Goal: Task Accomplishment & Management: Manage account settings

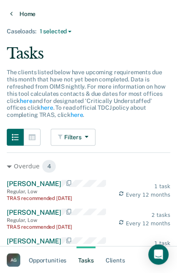
click at [13, 13] on link "Home" at bounding box center [88, 14] width 156 height 8
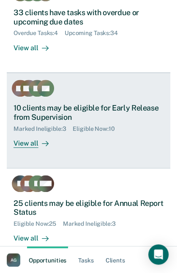
scroll to position [130, 0]
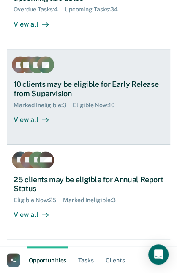
click at [62, 98] on div "Marked Ineligible : 3 Eligible Now : 10" at bounding box center [88, 103] width 150 height 11
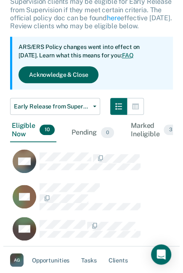
scroll to position [140, 0]
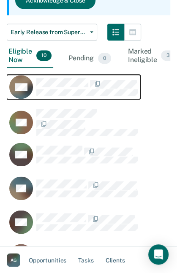
click at [52, 87] on div "CaseloadOpportunityCell-03912887" at bounding box center [86, 87] width 101 height 18
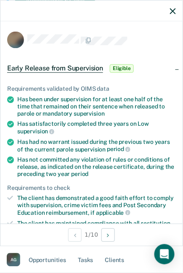
scroll to position [487, 163]
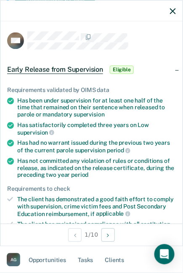
click at [58, 80] on div "Early Release from Supervision Eligible" at bounding box center [91, 69] width 183 height 27
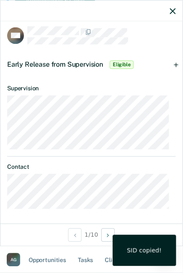
scroll to position [6, 0]
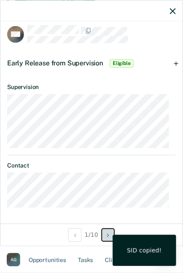
click at [105, 236] on button "Next Opportunity" at bounding box center [108, 234] width 13 height 13
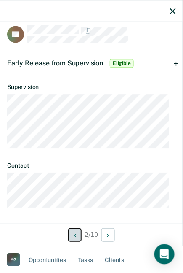
click at [71, 236] on button "Previous Opportunity" at bounding box center [74, 234] width 13 height 13
click at [172, 62] on div "Early Release from Supervision Eligible" at bounding box center [91, 63] width 183 height 27
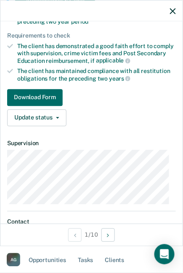
scroll to position [193, 0]
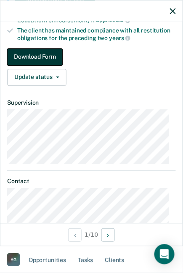
click at [31, 51] on button "Download Form" at bounding box center [35, 56] width 56 height 17
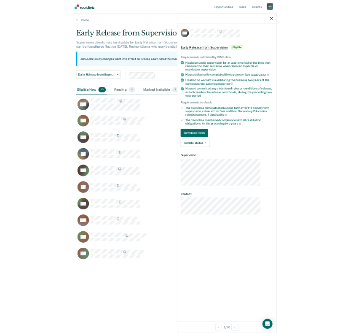
scroll to position [0, 0]
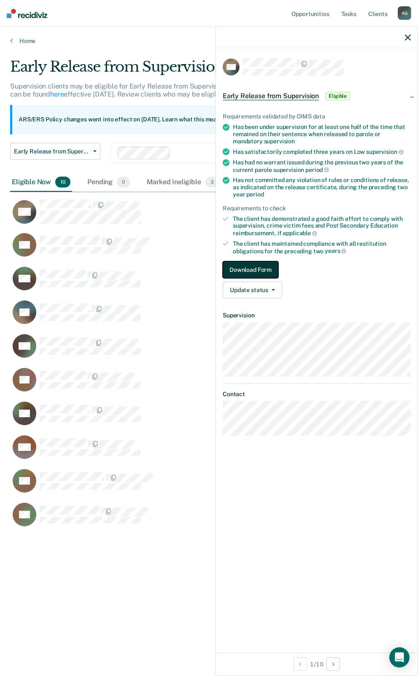
click at [256, 271] on button "Download Form" at bounding box center [251, 269] width 56 height 17
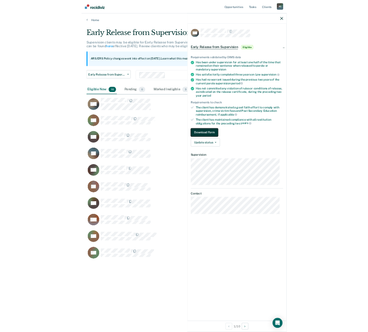
scroll to position [7, 7]
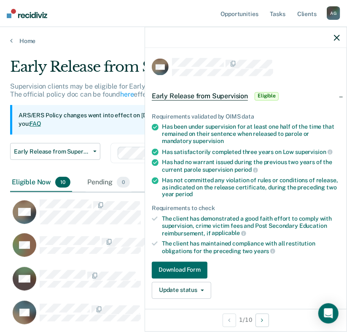
click at [182, 258] on div "Requirements validated by OIMS data Has been under supervision for at least one…" at bounding box center [245, 202] width 201 height 206
click at [183, 270] on button "Download Form" at bounding box center [180, 269] width 56 height 17
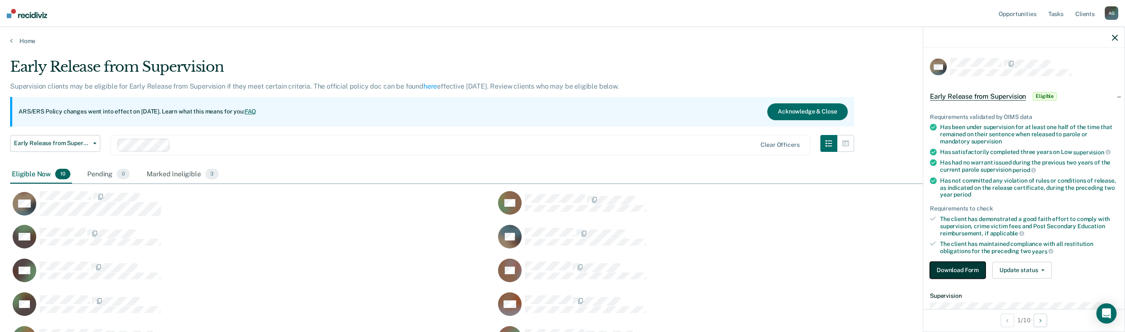
scroll to position [0, 0]
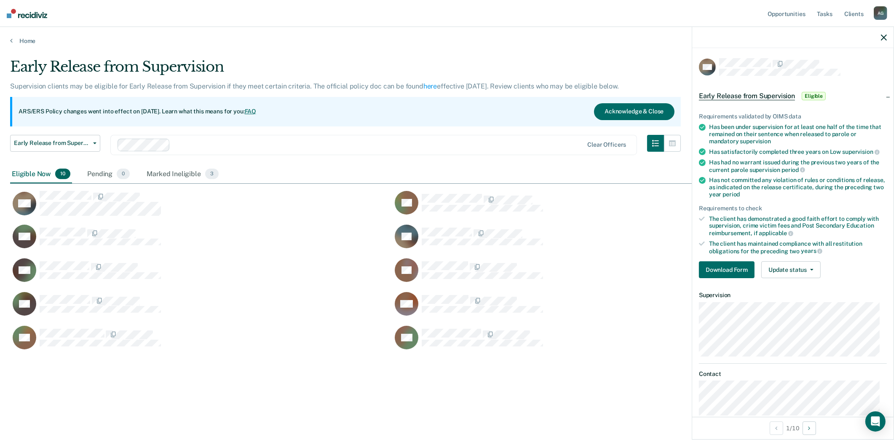
click at [222, 427] on main "Early Release from Supervision Supervision clients may be eligible for Early Re…" at bounding box center [447, 241] width 894 height 393
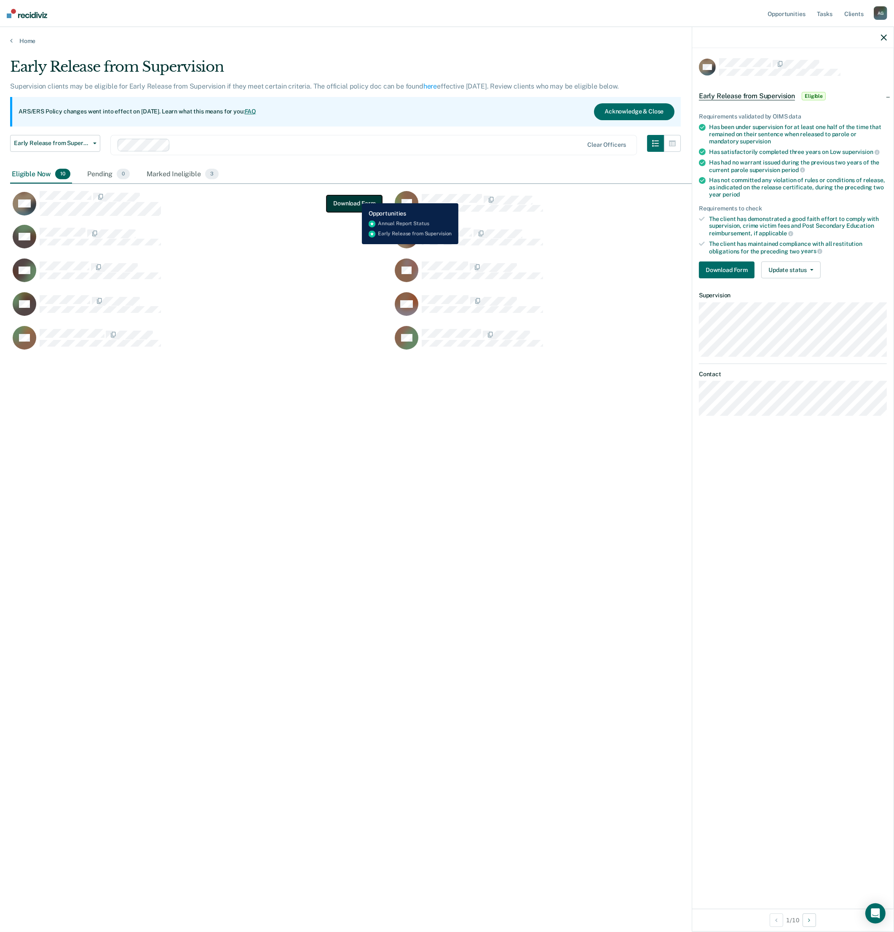
click at [356, 197] on button "Download Form" at bounding box center [355, 203] width 56 height 17
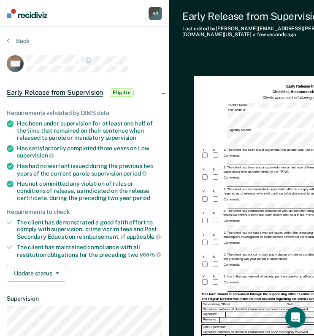
click at [234, 152] on div "Comments:" at bounding box center [318, 156] width 235 height 8
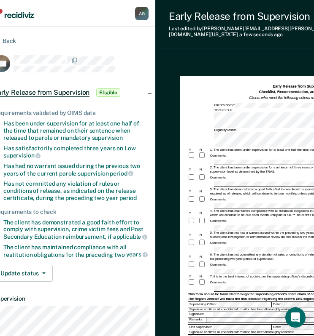
scroll to position [0, 15]
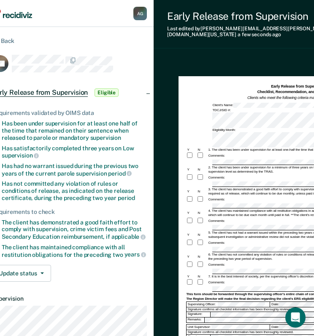
click at [137, 297] on dt "Supervision" at bounding box center [69, 298] width 155 height 7
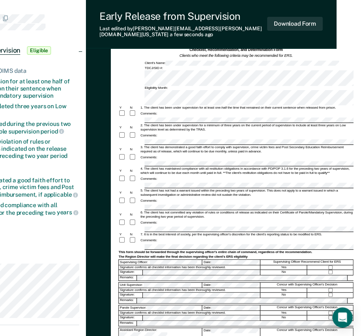
scroll to position [0, 0]
click at [136, 154] on div at bounding box center [134, 158] width 11 height 8
click at [135, 154] on div at bounding box center [134, 158] width 11 height 8
click at [184, 169] on form "Early Release from Supervision (ERS) Checklist, Recommendation, and Determinati…" at bounding box center [235, 211] width 235 height 339
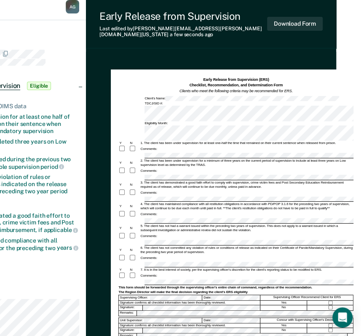
scroll to position [0, 83]
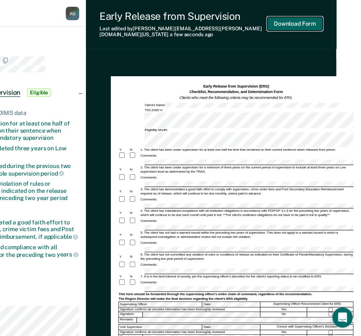
click at [304, 21] on button "Download Form" at bounding box center [295, 24] width 56 height 14
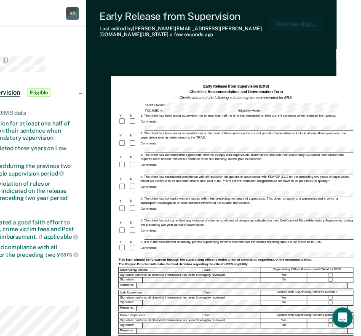
scroll to position [0, 0]
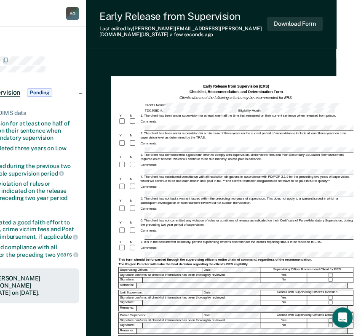
click at [56, 314] on div "Update status Revert from Pending Mark Ineligible" at bounding box center [1, 322] width 155 height 17
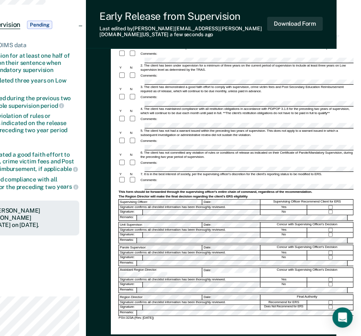
scroll to position [0, 83]
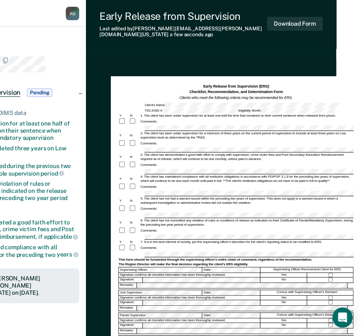
click at [39, 41] on div "Back" at bounding box center [1, 46] width 155 height 18
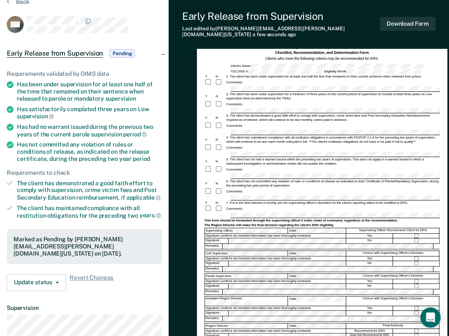
scroll to position [169, 0]
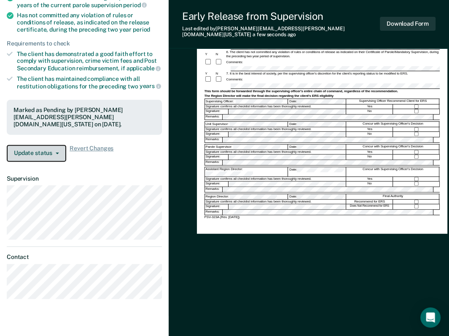
click at [51, 145] on button "Update status" at bounding box center [36, 153] width 59 height 17
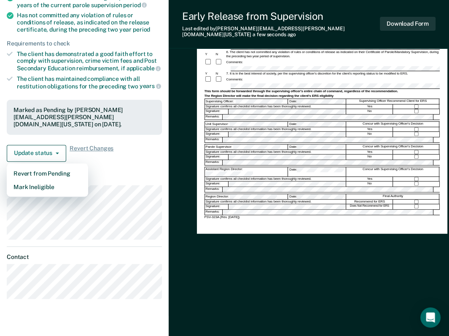
click at [40, 184] on div "Revert from Pending Mark Ineligible" at bounding box center [47, 181] width 81 height 34
click at [52, 180] on button "Mark Ineligible" at bounding box center [47, 186] width 81 height 13
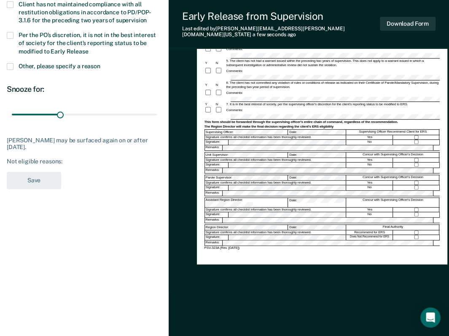
scroll to position [126, 0]
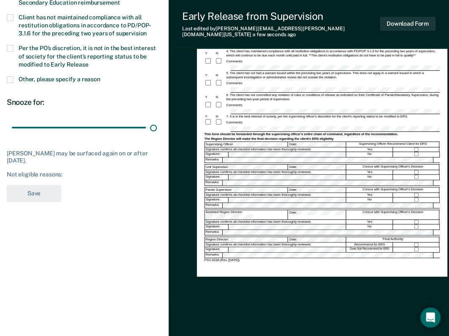
drag, startPoint x: 60, startPoint y: 129, endPoint x: 194, endPoint y: 113, distance: 135.0
type input "90"
click at [157, 121] on input "range" at bounding box center [84, 128] width 145 height 15
drag, startPoint x: 9, startPoint y: 46, endPoint x: 13, endPoint y: 51, distance: 6.3
click at [9, 46] on span at bounding box center [10, 48] width 7 height 7
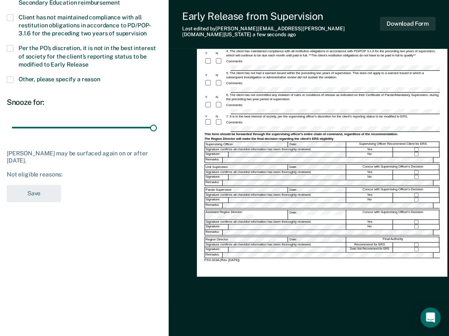
click at [89, 62] on input "Per the PO’s discretion, it is not in the best interest of society for the clie…" at bounding box center [89, 62] width 0 height 0
click at [44, 186] on button "Save" at bounding box center [34, 193] width 54 height 17
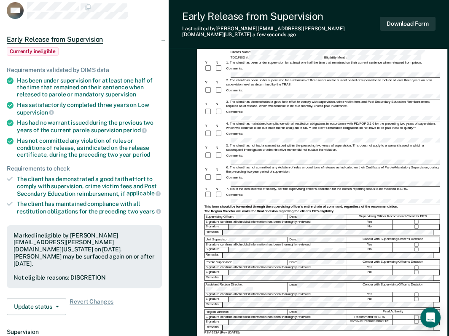
scroll to position [0, 0]
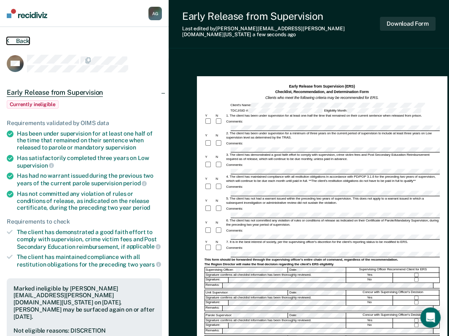
click at [14, 40] on button "Back" at bounding box center [18, 41] width 23 height 8
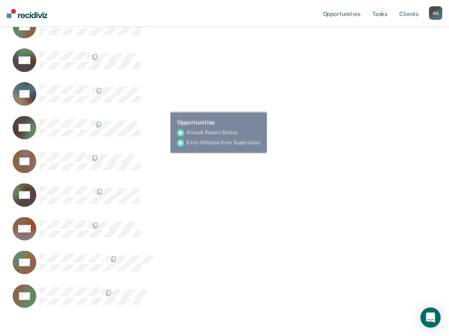
scroll to position [142, 0]
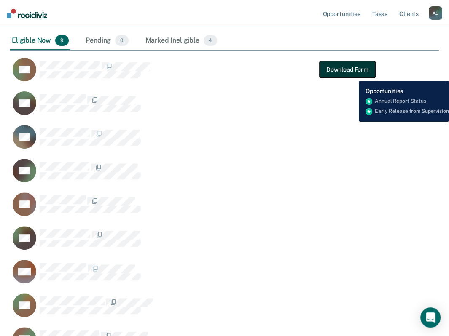
click at [352, 75] on button "Download Form" at bounding box center [348, 69] width 56 height 17
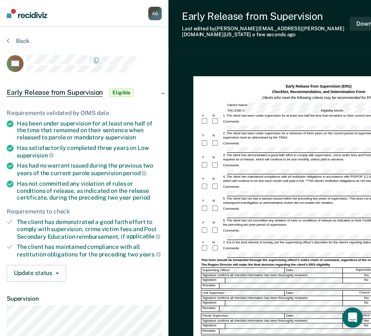
click at [258, 197] on div "5. The client has not had a warrant issued within the preceding two years of su…" at bounding box center [329, 201] width 214 height 8
click at [259, 183] on div "Comments:" at bounding box center [318, 187] width 235 height 8
click at [285, 219] on div "6. The client has not committed any violation of rules or conditions of release…" at bounding box center [329, 223] width 214 height 8
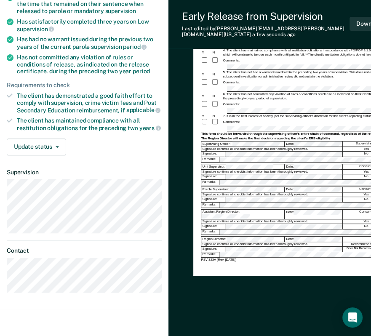
scroll to position [126, 72]
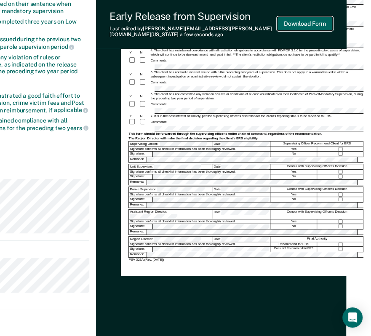
click at [299, 19] on button "Download Form" at bounding box center [305, 24] width 56 height 14
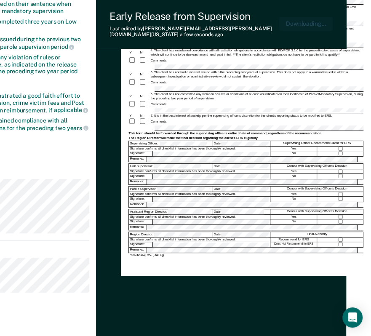
scroll to position [0, 0]
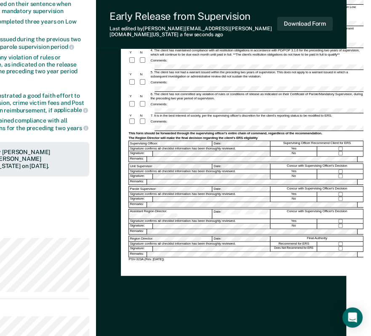
click at [42, 207] on span "Revert Changes" at bounding box center [11, 210] width 155 height 7
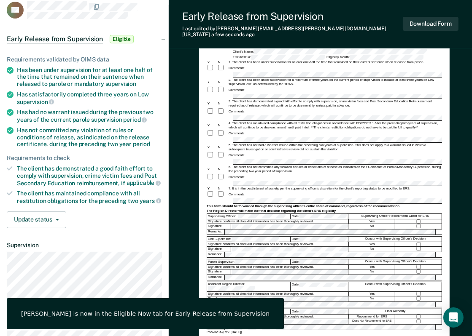
scroll to position [136, 0]
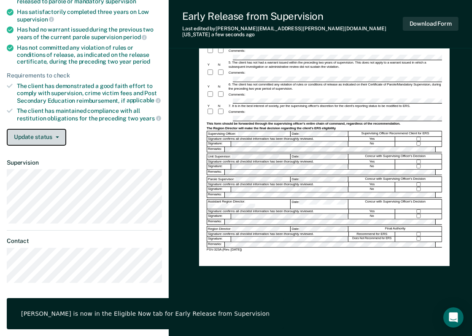
drag, startPoint x: 50, startPoint y: 137, endPoint x: 55, endPoint y: 141, distance: 6.3
click at [51, 138] on button "Update status" at bounding box center [36, 137] width 59 height 17
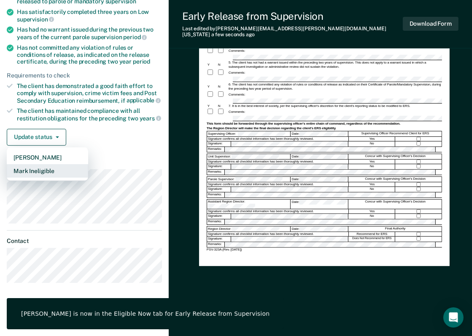
click at [42, 168] on button "Mark Ineligible" at bounding box center [47, 170] width 81 height 13
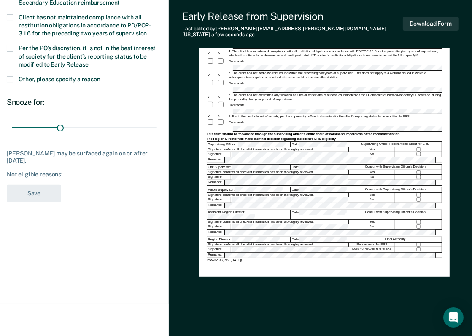
click at [12, 46] on span at bounding box center [10, 48] width 7 height 7
click at [89, 62] on input "Per the PO’s discretion, it is not in the best interest of society for the clie…" at bounding box center [89, 62] width 0 height 0
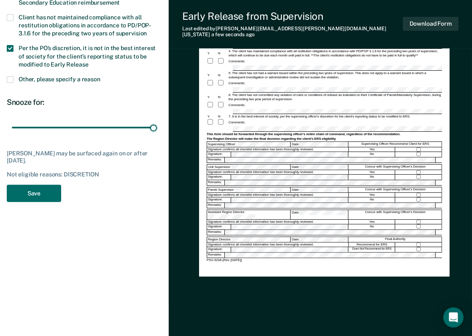
drag, startPoint x: 59, startPoint y: 123, endPoint x: 72, endPoint y: 146, distance: 26.7
type input "90"
click at [157, 121] on input "range" at bounding box center [84, 128] width 145 height 15
click at [44, 186] on button "Save" at bounding box center [34, 193] width 54 height 17
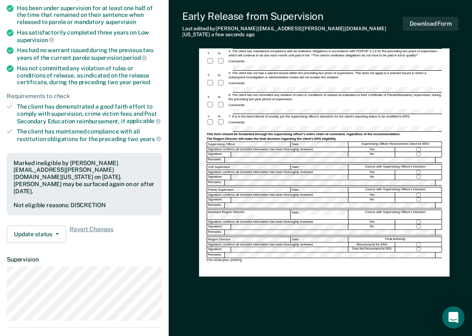
click at [417, 319] on icon "Open Intercom Messenger" at bounding box center [453, 317] width 10 height 11
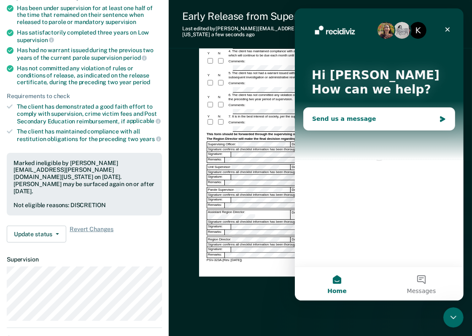
scroll to position [0, 0]
click at [405, 118] on div "Send us a message" at bounding box center [373, 119] width 124 height 9
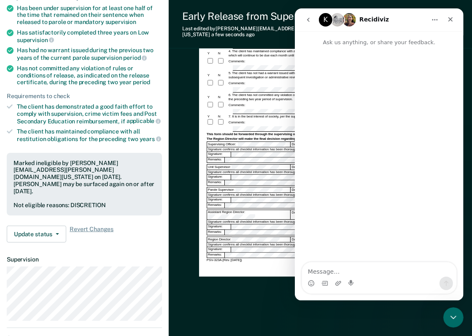
click at [319, 266] on textarea "Message…" at bounding box center [378, 270] width 154 height 14
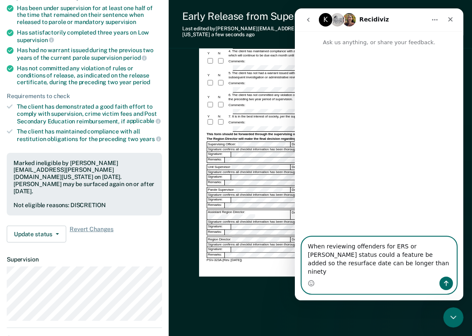
type textarea "When reviewing offenders for ERS or [PERSON_NAME] status could a feature be add…"
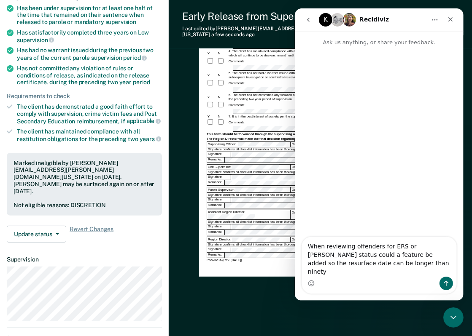
drag, startPoint x: 379, startPoint y: 279, endPoint x: 535, endPoint y: 223, distance: 166.2
click at [294, 215] on html "K Recidiviz Ask us anything, or share your feedback. When reviewing offenders f…" at bounding box center [378, 154] width 169 height 293
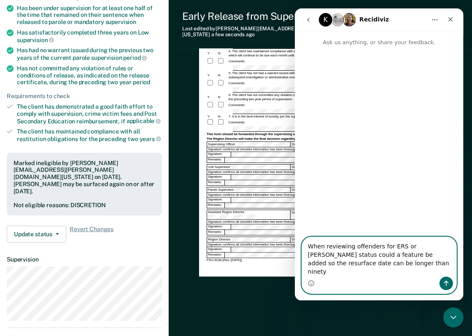
click at [355, 274] on textarea "When reviewing offenders for ERS or [PERSON_NAME] status could a feature be add…" at bounding box center [378, 257] width 154 height 40
drag, startPoint x: 355, startPoint y: 274, endPoint x: 304, endPoint y: 242, distance: 59.9
click at [304, 248] on textarea "When reviewing offenders for ERS or [PERSON_NAME] status could a feature be add…" at bounding box center [378, 257] width 154 height 40
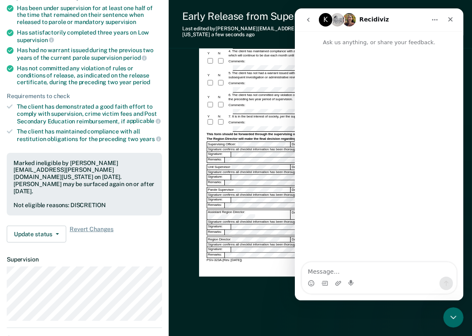
click at [346, 20] on img "Intercom messenger" at bounding box center [348, 19] width 13 height 13
click at [304, 18] on icon "go back" at bounding box center [307, 19] width 7 height 7
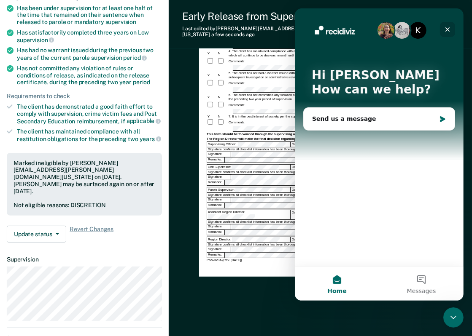
drag, startPoint x: 457, startPoint y: 27, endPoint x: 449, endPoint y: 33, distance: 10.2
click at [417, 28] on div "K Hi [PERSON_NAME] 👋 How can we help? Send us a message" at bounding box center [378, 137] width 169 height 258
click at [417, 33] on div "Close" at bounding box center [446, 29] width 15 height 15
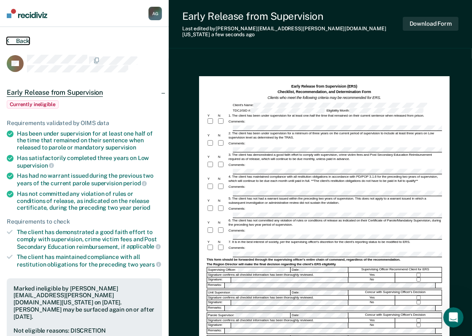
click at [10, 40] on button "Back" at bounding box center [18, 41] width 23 height 8
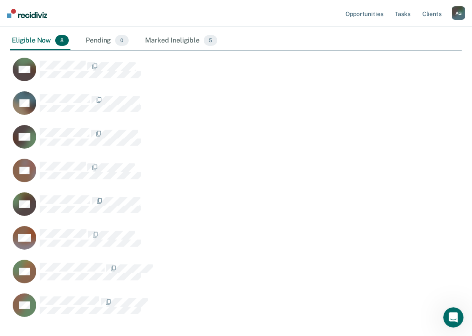
scroll to position [400, 445]
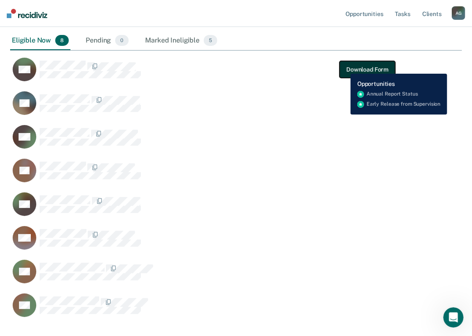
click at [344, 67] on button "Download Form" at bounding box center [367, 69] width 56 height 17
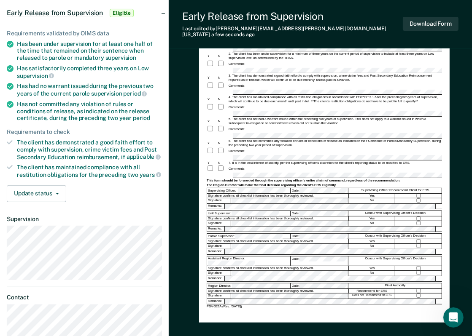
scroll to position [94, 0]
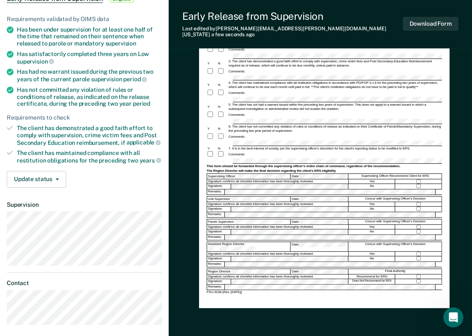
click at [223, 151] on div at bounding box center [222, 155] width 11 height 8
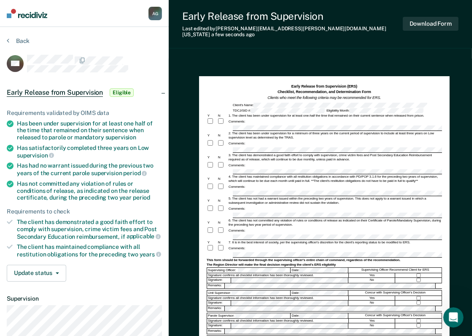
scroll to position [0, 0]
click at [252, 183] on div "Comments:" at bounding box center [324, 187] width 235 height 8
click at [417, 21] on button "Download Form" at bounding box center [431, 24] width 56 height 14
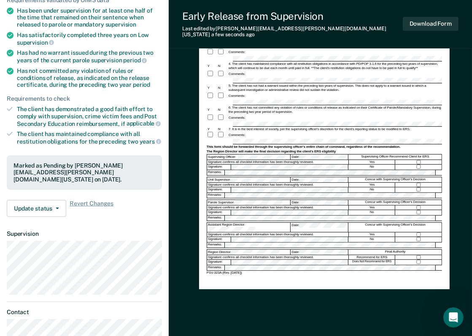
scroll to position [126, 0]
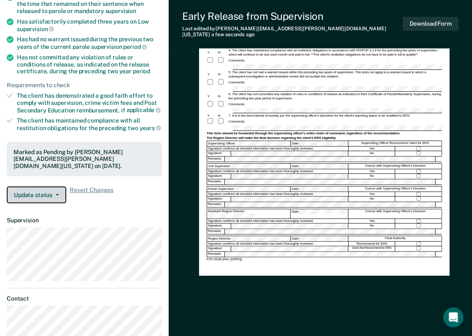
click at [50, 187] on button "Update status" at bounding box center [36, 195] width 59 height 17
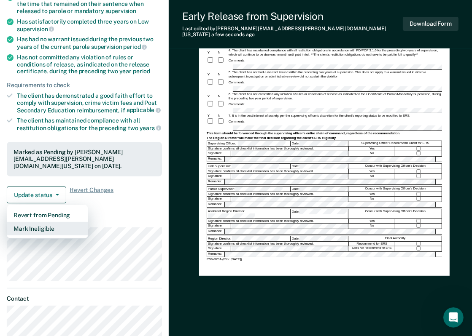
click at [41, 222] on button "Mark Ineligible" at bounding box center [47, 228] width 81 height 13
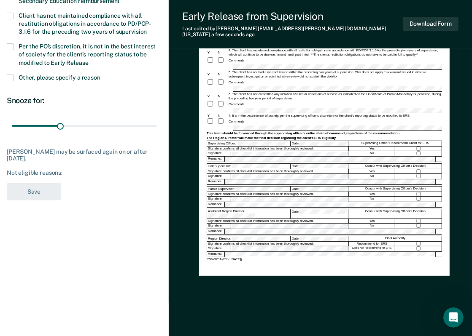
scroll to position [126, 0]
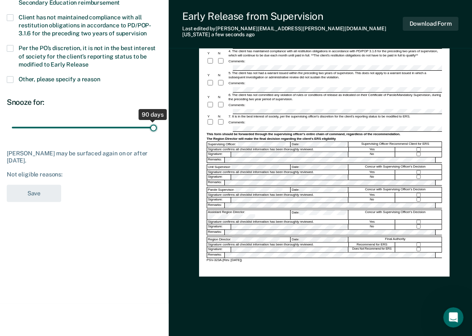
drag, startPoint x: 63, startPoint y: 128, endPoint x: 144, endPoint y: 116, distance: 81.4
type input "90"
click at [157, 134] on input "range" at bounding box center [84, 128] width 145 height 15
click at [18, 52] on label "Per the PO’s discretion, it is not in the best interest of society for the clie…" at bounding box center [84, 57] width 155 height 24
click at [89, 62] on input "Per the PO’s discretion, it is not in the best interest of society for the clie…" at bounding box center [89, 62] width 0 height 0
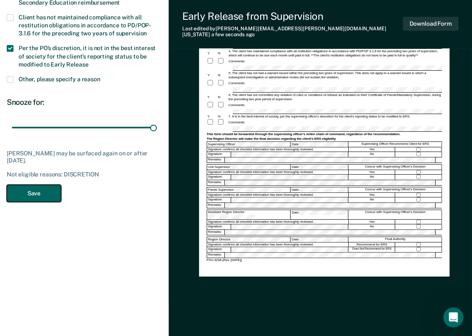
click at [35, 188] on button "Save" at bounding box center [34, 193] width 54 height 17
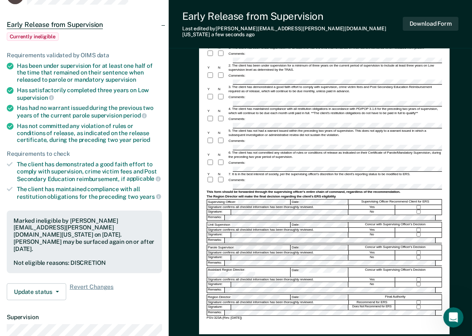
scroll to position [0, 0]
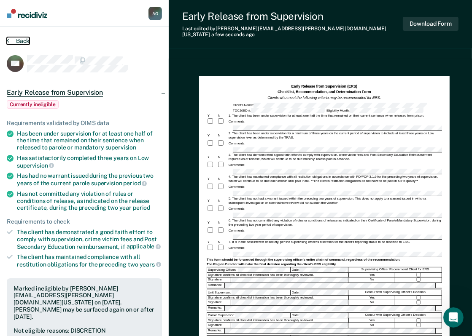
click at [14, 38] on button "Back" at bounding box center [18, 41] width 23 height 8
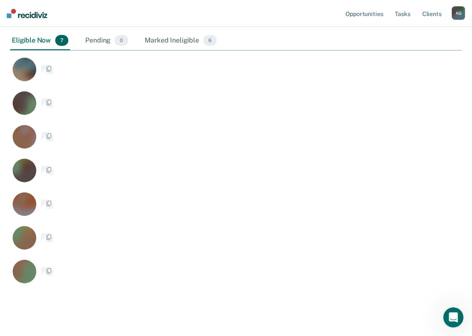
scroll to position [367, 445]
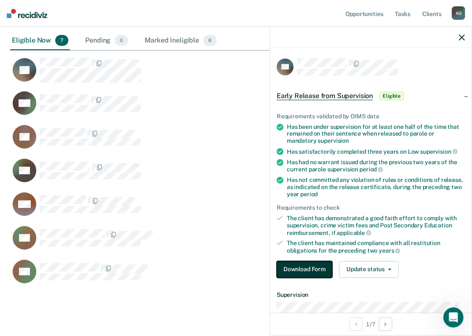
click at [322, 263] on button "Download Form" at bounding box center [305, 269] width 56 height 17
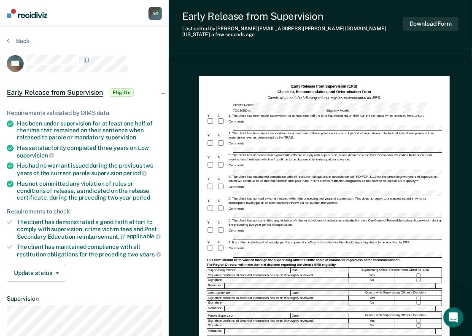
click at [127, 56] on div at bounding box center [94, 60] width 135 height 11
click at [255, 175] on div "4. The client has maintained compliance with all restitution obligations in acc…" at bounding box center [335, 179] width 214 height 8
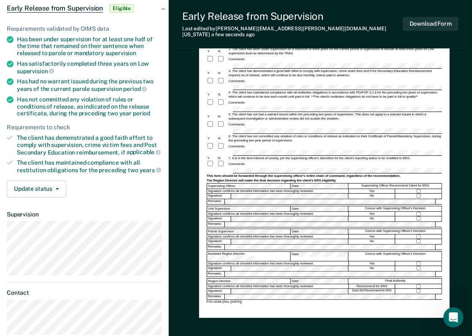
scroll to position [42, 0]
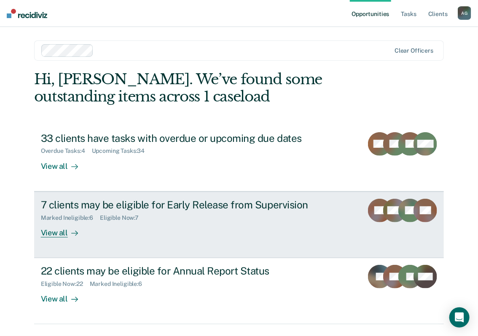
click at [214, 208] on div "7 clients may be eligible for Early Release from Supervision" at bounding box center [189, 205] width 296 height 12
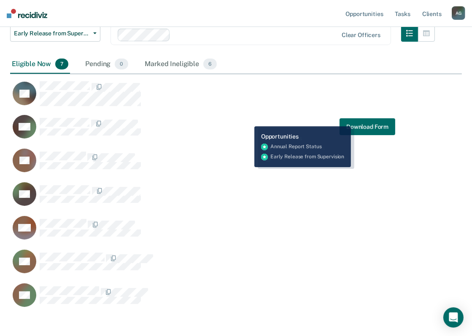
scroll to position [126, 0]
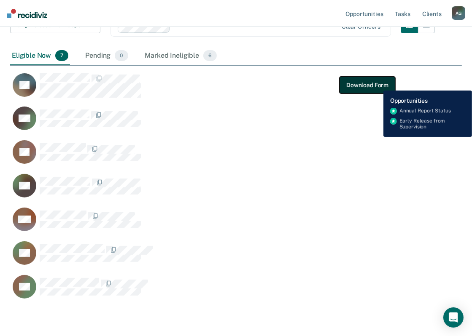
click at [377, 84] on button "Download Form" at bounding box center [367, 85] width 56 height 17
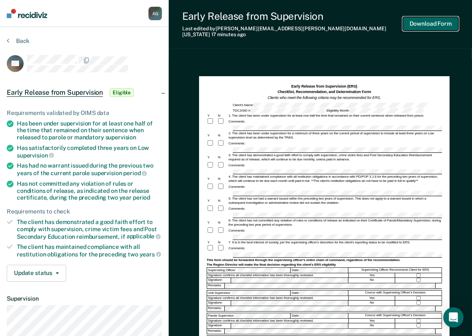
click at [444, 22] on button "Download Form" at bounding box center [431, 24] width 56 height 14
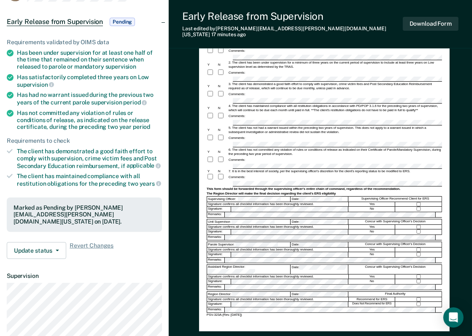
scroll to position [84, 0]
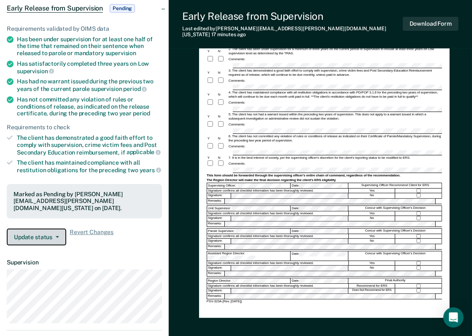
click at [36, 231] on button "Update status" at bounding box center [36, 237] width 59 height 17
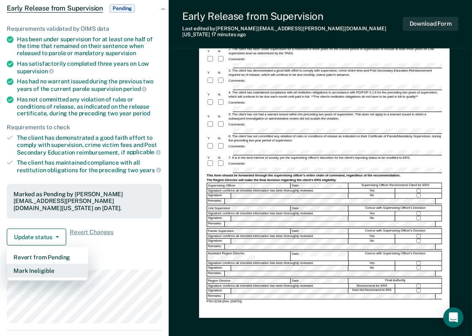
click at [43, 264] on button "Mark Ineligible" at bounding box center [47, 270] width 81 height 13
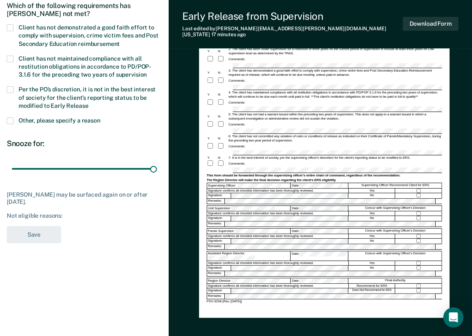
drag, startPoint x: 62, startPoint y: 168, endPoint x: 160, endPoint y: 166, distance: 98.7
type input "90"
click at [157, 170] on input "range" at bounding box center [84, 169] width 145 height 15
click at [13, 88] on span at bounding box center [10, 89] width 7 height 7
click at [89, 103] on input "Per the PO’s discretion, it is not in the best interest of society for the clie…" at bounding box center [89, 103] width 0 height 0
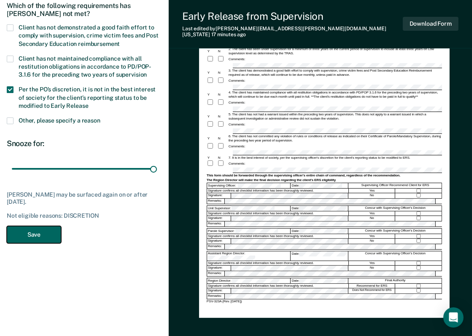
click at [52, 232] on button "Save" at bounding box center [34, 234] width 54 height 17
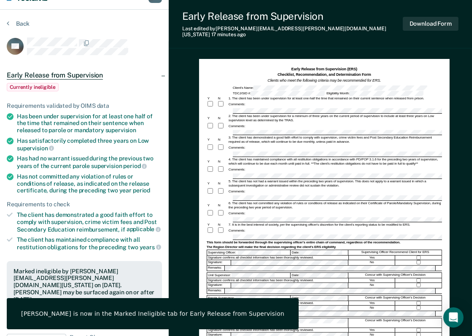
scroll to position [0, 0]
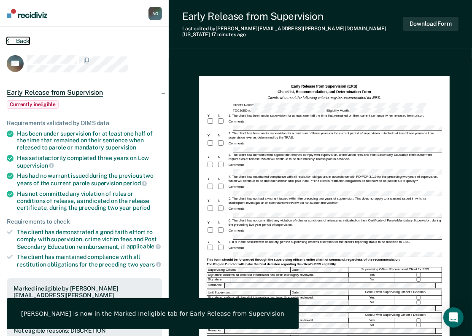
click at [17, 38] on button "Back" at bounding box center [18, 41] width 23 height 8
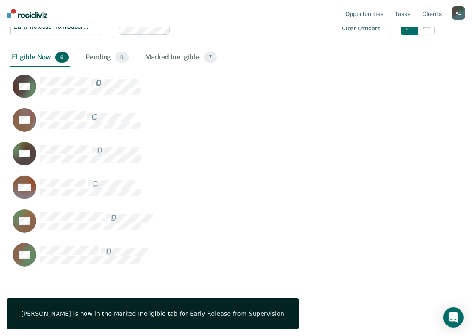
scroll to position [333, 445]
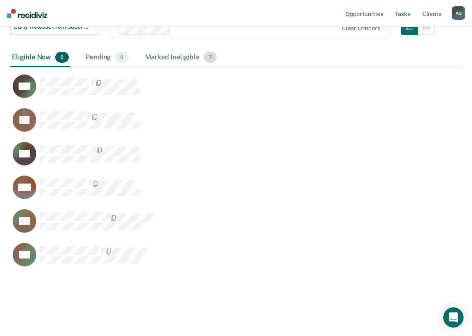
click at [171, 60] on div "Marked Ineligible 7" at bounding box center [181, 57] width 75 height 19
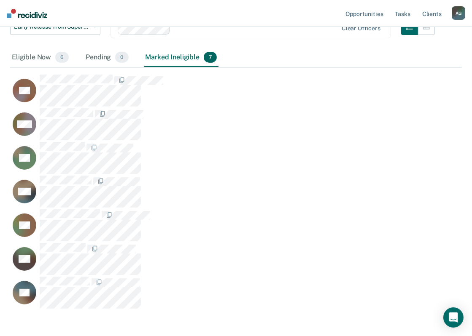
scroll to position [367, 445]
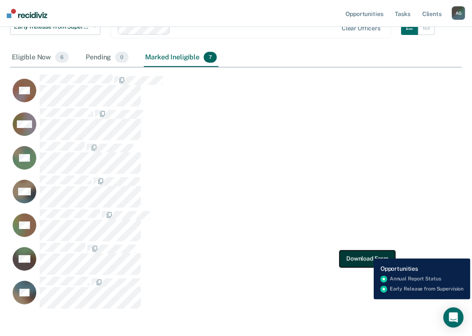
click at [367, 252] on button "Download Form" at bounding box center [367, 258] width 56 height 17
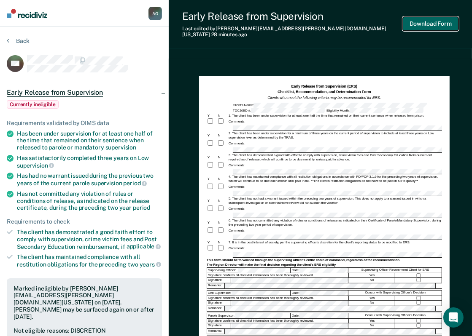
click at [436, 22] on button "Download Form" at bounding box center [431, 24] width 56 height 14
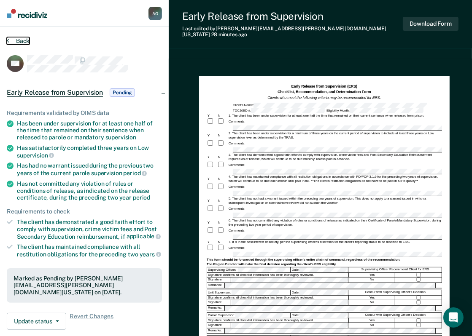
click at [26, 40] on button "Back" at bounding box center [18, 41] width 23 height 8
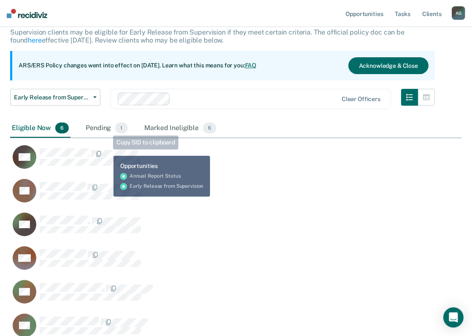
scroll to position [40, 0]
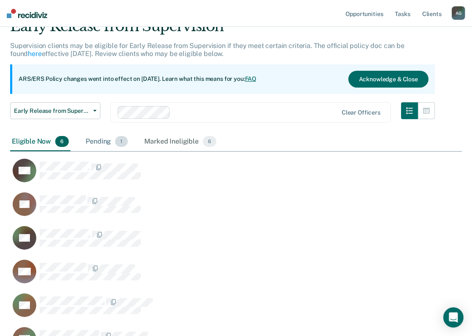
click at [98, 141] on div "Pending 1" at bounding box center [106, 142] width 45 height 19
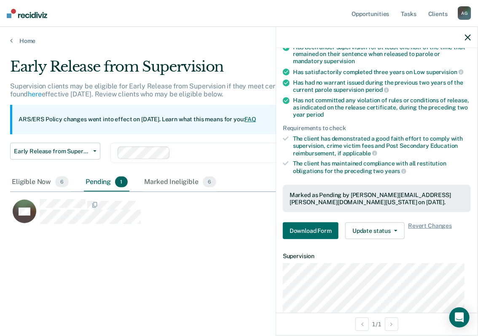
scroll to position [126, 0]
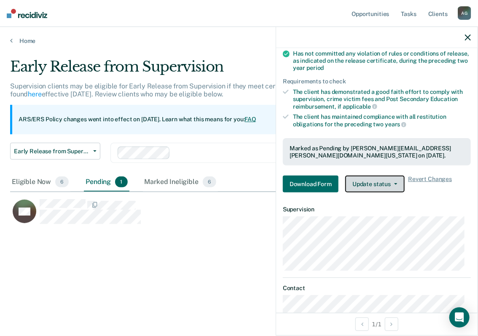
click at [392, 186] on button "Update status" at bounding box center [374, 184] width 59 height 17
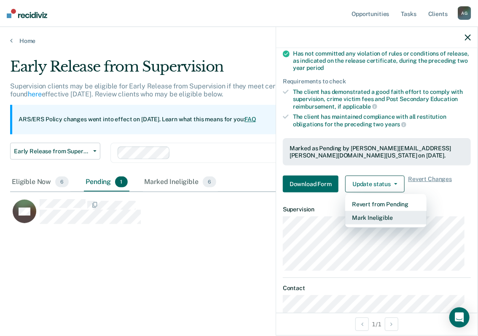
click at [369, 216] on button "Mark Ineligible" at bounding box center [385, 217] width 81 height 13
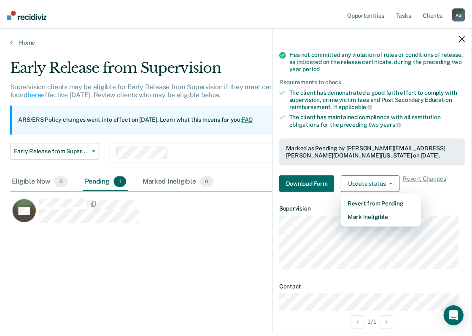
scroll to position [2, 0]
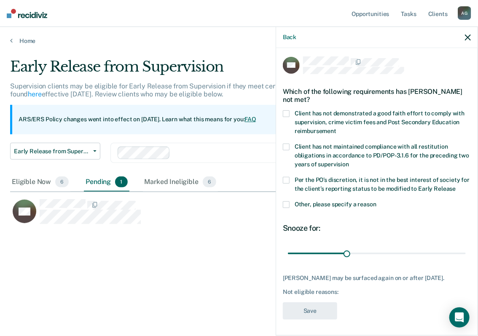
click at [287, 182] on span at bounding box center [286, 180] width 7 height 7
click at [456, 186] on input "Per the PO’s discretion, it is not in the best interest of society for the clie…" at bounding box center [456, 186] width 0 height 0
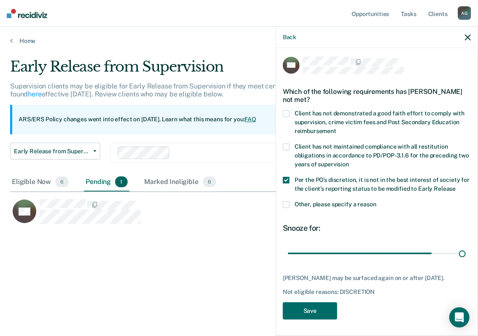
drag, startPoint x: 346, startPoint y: 253, endPoint x: 477, endPoint y: 257, distance: 131.6
type input "90"
click at [466, 256] on input "range" at bounding box center [377, 254] width 178 height 15
click at [319, 318] on button "Save" at bounding box center [310, 311] width 54 height 17
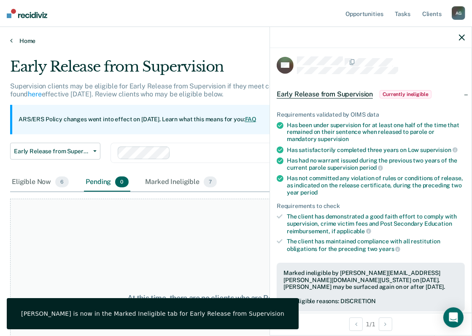
click at [19, 40] on link "Home" at bounding box center [235, 41] width 451 height 8
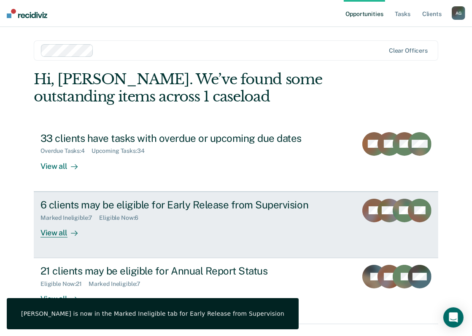
scroll to position [22, 0]
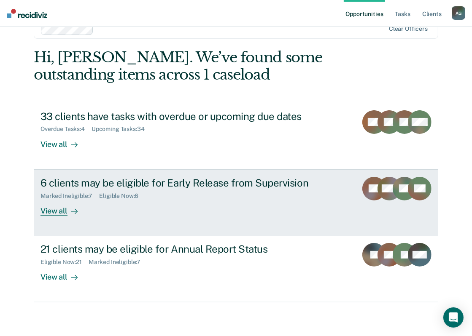
click at [121, 183] on div "6 clients may be eligible for Early Release from Supervision" at bounding box center [188, 183] width 296 height 12
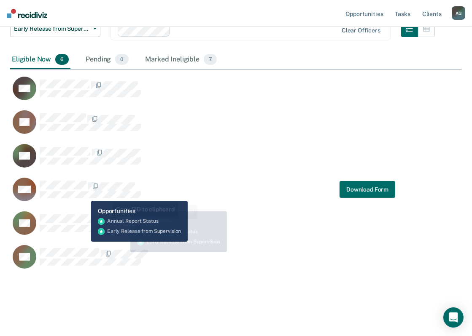
scroll to position [125, 0]
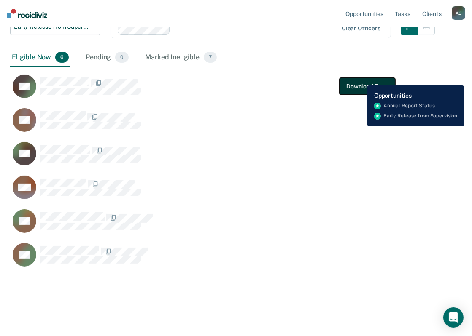
drag, startPoint x: 330, startPoint y: 79, endPoint x: 361, endPoint y: 79, distance: 30.3
click at [361, 79] on button "Download Form" at bounding box center [367, 86] width 56 height 17
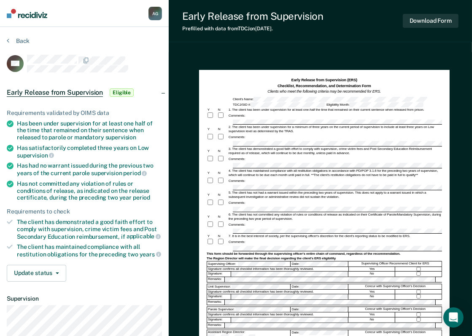
click at [253, 252] on div "This form should be forwarded through the supervising officer's entire chain of…" at bounding box center [324, 254] width 235 height 4
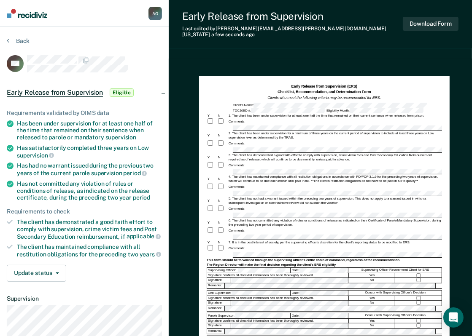
click at [255, 118] on div "Comments:" at bounding box center [324, 122] width 235 height 8
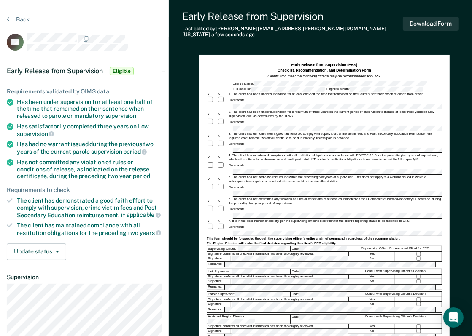
scroll to position [42, 0]
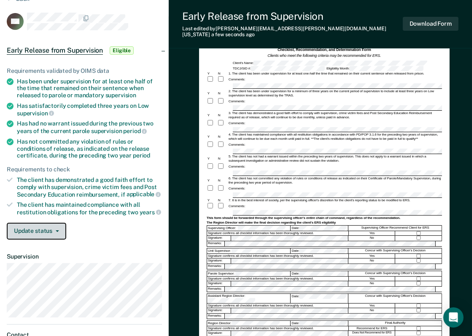
click at [46, 226] on button "Update status" at bounding box center [36, 231] width 59 height 17
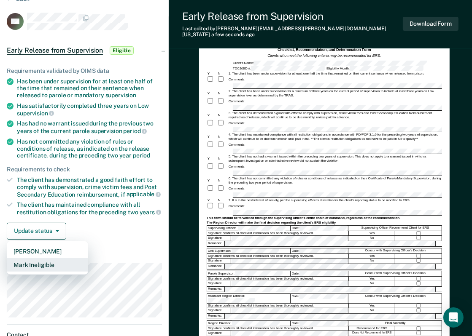
click at [30, 266] on button "Mark Ineligible" at bounding box center [47, 264] width 81 height 13
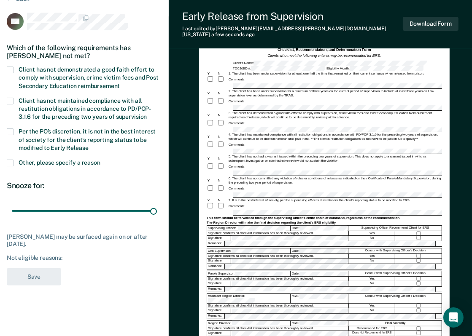
drag, startPoint x: 61, startPoint y: 209, endPoint x: 175, endPoint y: 204, distance: 114.3
type input "90"
click at [157, 204] on input "range" at bounding box center [84, 211] width 145 height 15
click at [13, 131] on label "Per the PO’s discretion, it is not in the best interest of society for the clie…" at bounding box center [84, 141] width 155 height 24
click at [89, 145] on input "Per the PO’s discretion, it is not in the best interest of society for the clie…" at bounding box center [89, 145] width 0 height 0
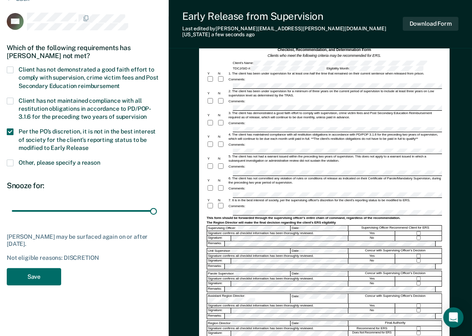
click at [51, 290] on section "Back NS Which of the following requirements has Newton Sweat not met? Client ha…" at bounding box center [84, 143] width 169 height 316
click at [51, 279] on button "Save" at bounding box center [34, 277] width 54 height 17
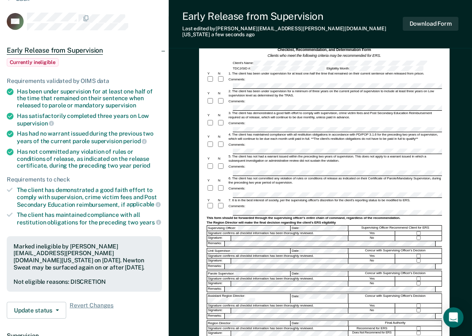
scroll to position [0, 0]
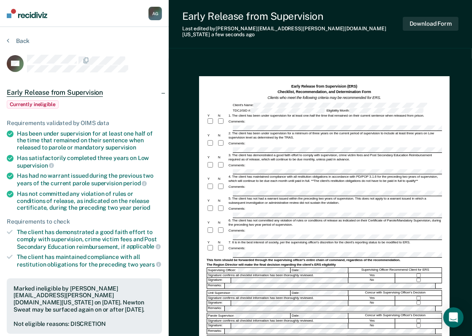
click at [414, 278] on div at bounding box center [418, 280] width 46 height 5
click at [432, 20] on button "Download Form" at bounding box center [431, 24] width 56 height 14
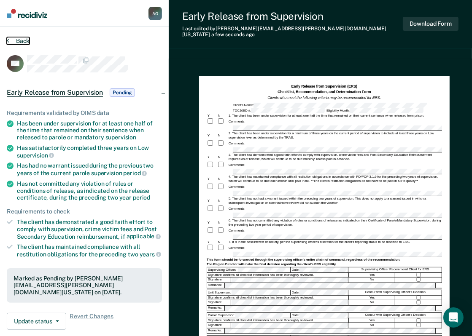
click at [15, 43] on button "Back" at bounding box center [18, 41] width 23 height 8
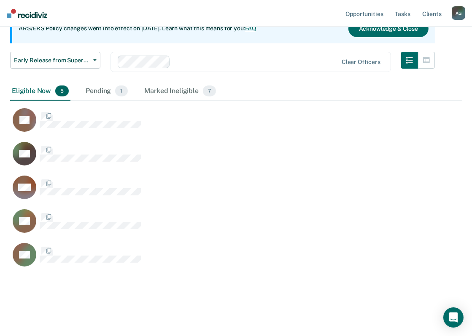
scroll to position [299, 445]
click at [92, 91] on div "Pending 1" at bounding box center [106, 91] width 45 height 19
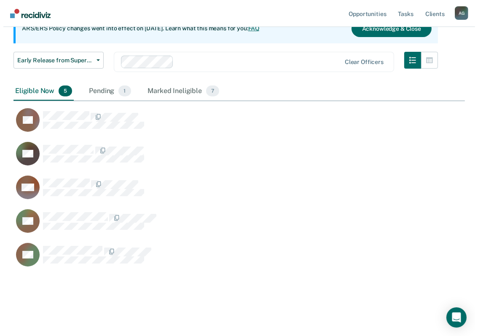
scroll to position [7, 7]
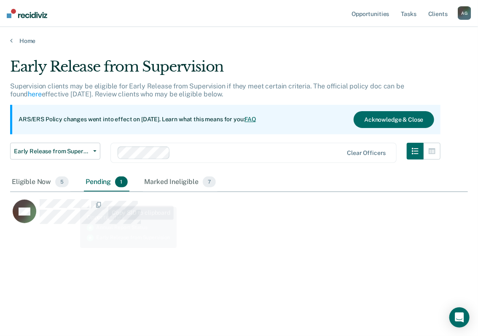
click at [44, 193] on div "NS" at bounding box center [210, 209] width 400 height 34
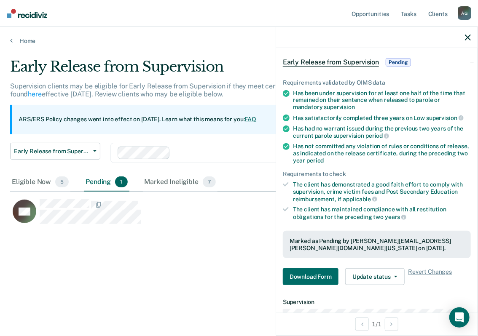
scroll to position [126, 0]
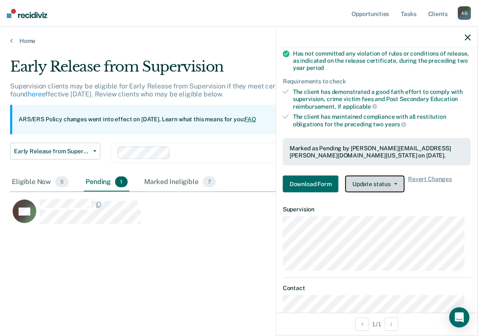
click at [383, 185] on button "Update status" at bounding box center [374, 184] width 59 height 17
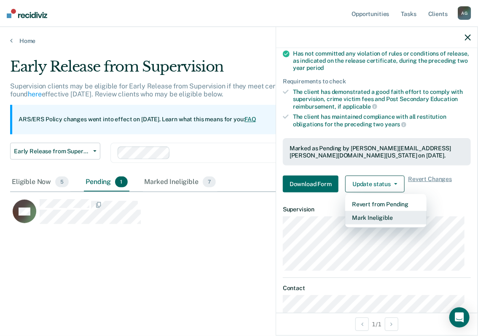
click at [373, 215] on button "Mark Ineligible" at bounding box center [385, 217] width 81 height 13
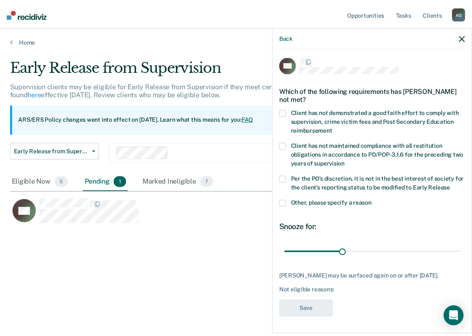
scroll to position [2, 0]
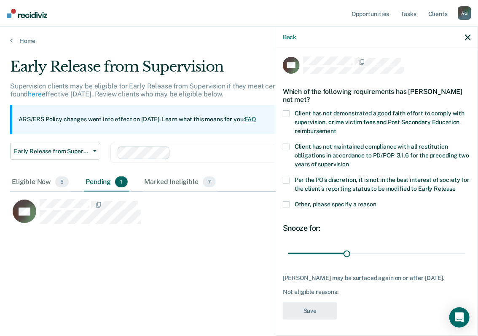
click at [289, 177] on span at bounding box center [286, 180] width 7 height 7
click at [456, 186] on input "Per the PO’s discretion, it is not in the best interest of society for the clie…" at bounding box center [456, 186] width 0 height 0
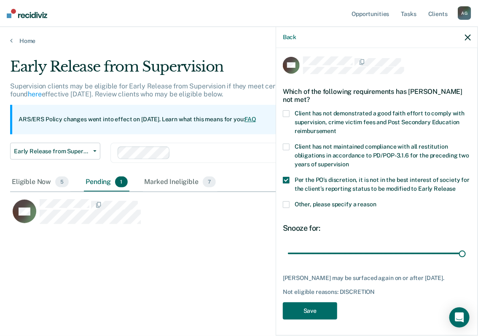
drag, startPoint x: 347, startPoint y: 251, endPoint x: 478, endPoint y: 254, distance: 130.7
type input "90"
click at [466, 254] on input "range" at bounding box center [377, 254] width 178 height 15
click at [301, 320] on button "Save" at bounding box center [310, 311] width 54 height 17
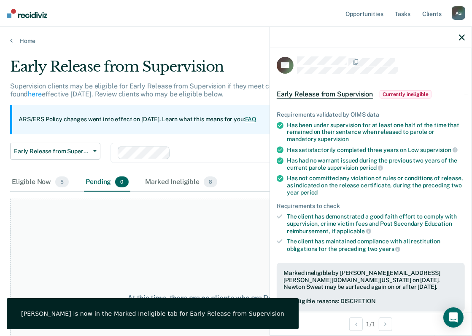
click at [458, 38] on div at bounding box center [370, 37] width 201 height 21
click at [460, 39] on icon "button" at bounding box center [462, 38] width 6 height 6
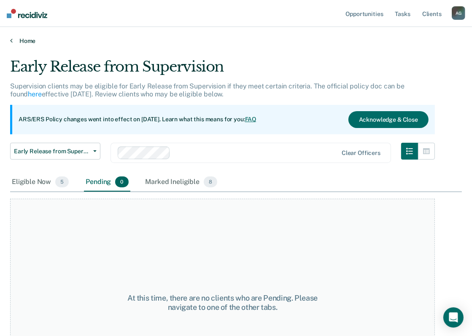
click at [28, 40] on link "Home" at bounding box center [235, 41] width 451 height 8
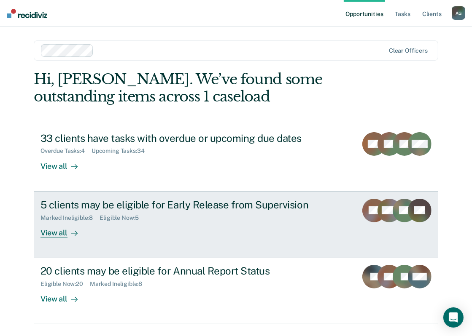
scroll to position [22, 0]
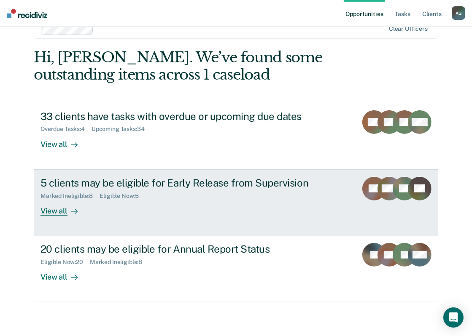
click at [67, 215] on div at bounding box center [72, 211] width 10 height 10
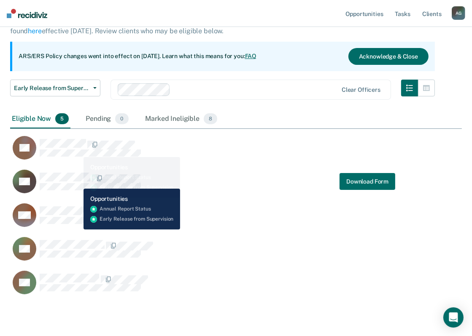
scroll to position [84, 0]
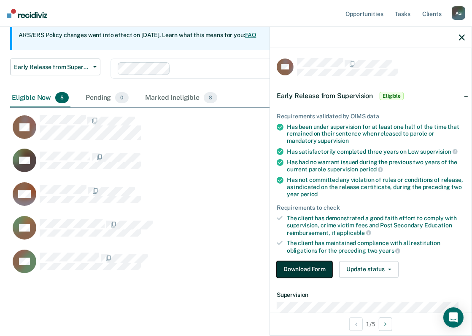
click at [305, 267] on button "Download Form" at bounding box center [305, 269] width 56 height 17
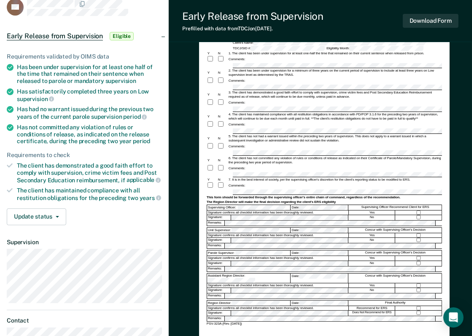
scroll to position [42, 0]
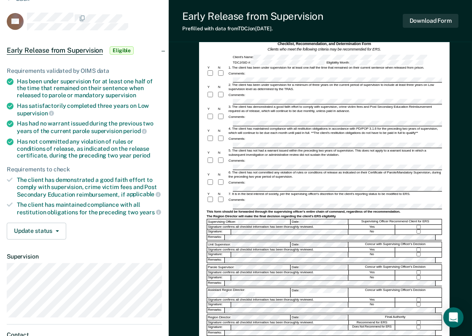
click at [255, 75] on div "Comments:" at bounding box center [324, 74] width 235 height 8
click at [255, 76] on div "Comments:" at bounding box center [324, 74] width 235 height 8
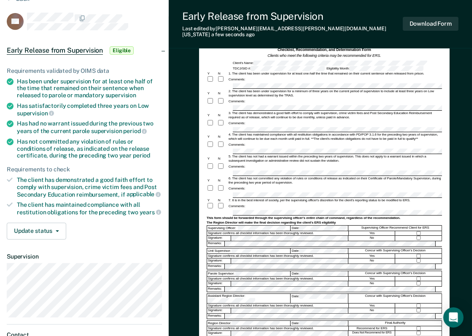
click at [225, 203] on div at bounding box center [222, 207] width 11 height 8
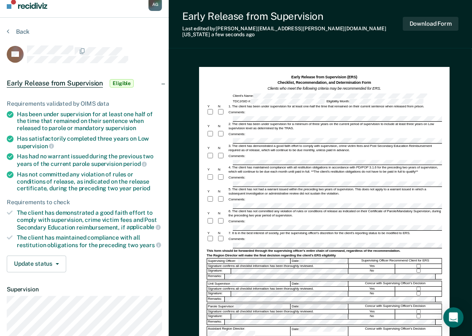
scroll to position [0, 0]
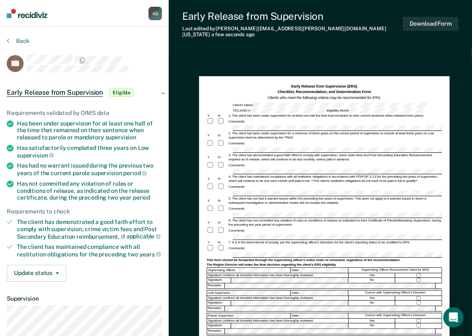
click at [220, 156] on div "N" at bounding box center [222, 158] width 11 height 4
click at [427, 21] on button "Download Form" at bounding box center [431, 24] width 56 height 14
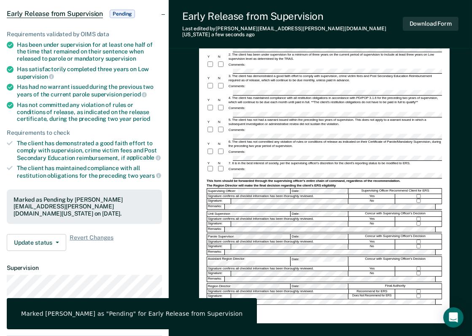
scroll to position [84, 0]
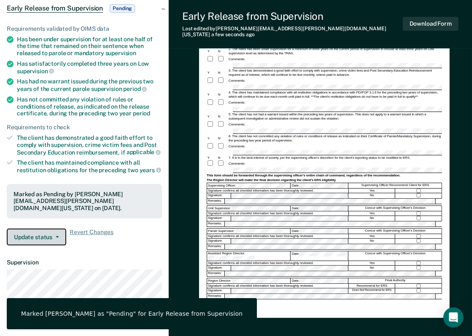
click at [25, 229] on button "Update status" at bounding box center [36, 237] width 59 height 17
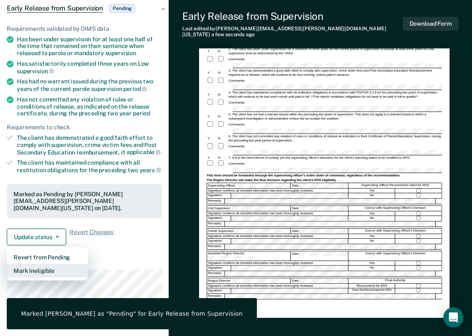
click at [49, 264] on button "Mark Ineligible" at bounding box center [47, 270] width 81 height 13
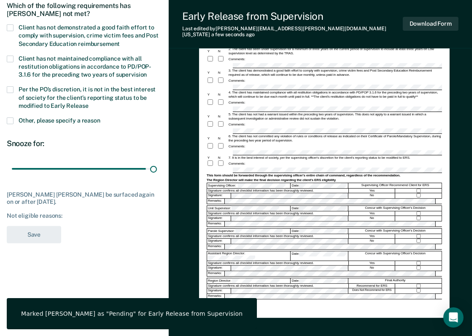
drag, startPoint x: 64, startPoint y: 164, endPoint x: 182, endPoint y: 162, distance: 117.2
type input "90"
click at [157, 163] on input "range" at bounding box center [84, 169] width 145 height 15
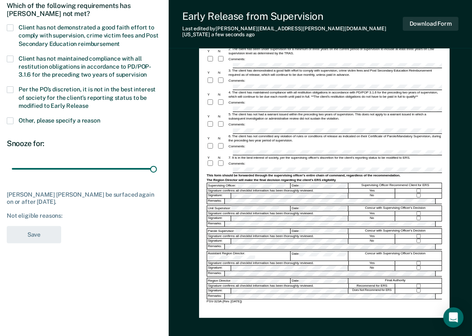
click at [9, 86] on span at bounding box center [10, 89] width 7 height 7
click at [89, 103] on input "Per the PO’s discretion, it is not in the best interest of society for the clie…" at bounding box center [89, 103] width 0 height 0
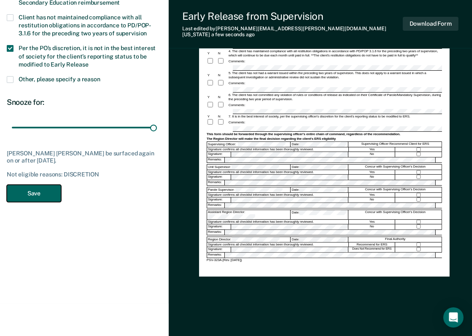
drag, startPoint x: 42, startPoint y: 186, endPoint x: 44, endPoint y: 182, distance: 4.3
click at [42, 185] on button "Save" at bounding box center [34, 193] width 54 height 17
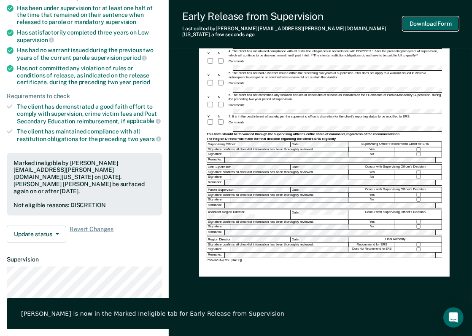
click at [420, 22] on button "Download Form" at bounding box center [431, 24] width 56 height 14
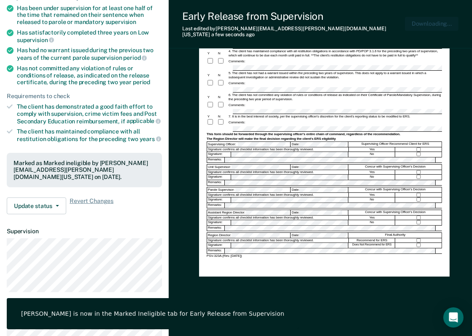
scroll to position [115, 0]
